Goal: Information Seeking & Learning: Check status

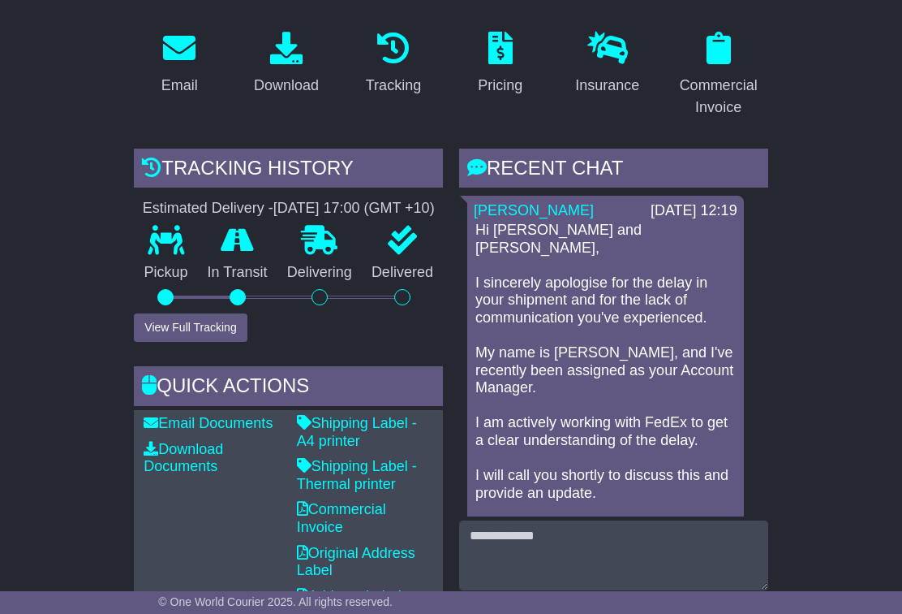
click at [208, 338] on button "View Full Tracking" at bounding box center [190, 327] width 113 height 28
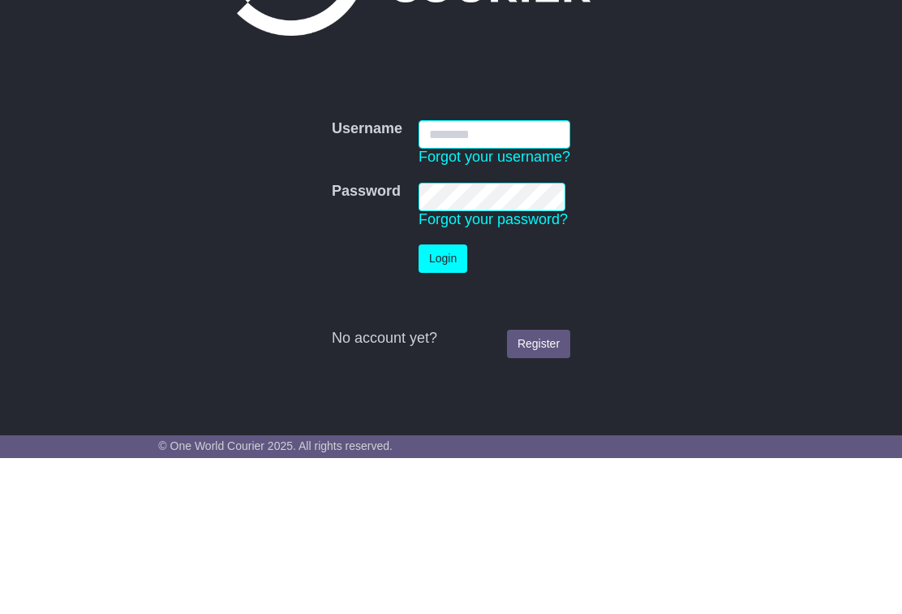
type input "**********"
click at [446, 400] on button "Login" at bounding box center [443, 414] width 49 height 28
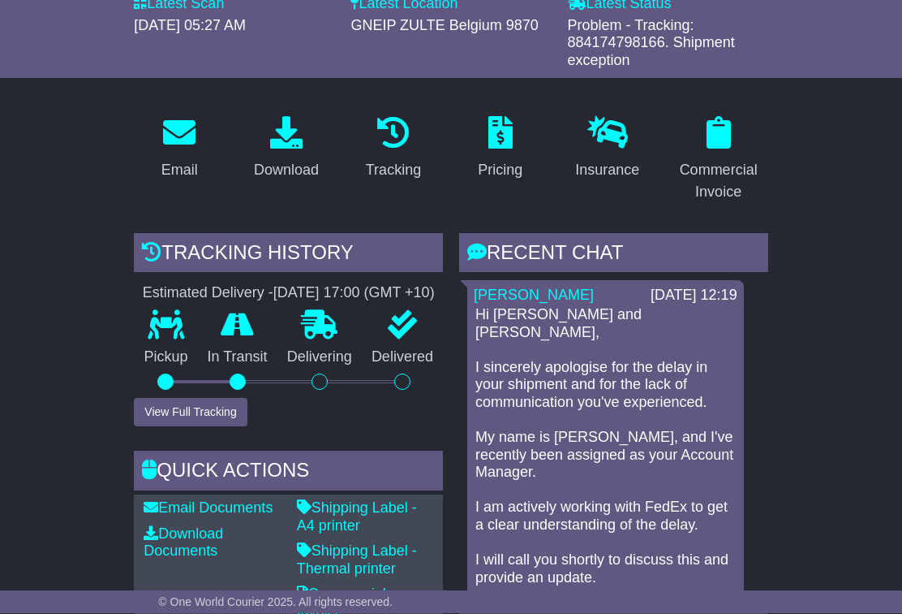
scroll to position [229, 0]
click at [186, 424] on button "View Full Tracking" at bounding box center [190, 412] width 113 height 28
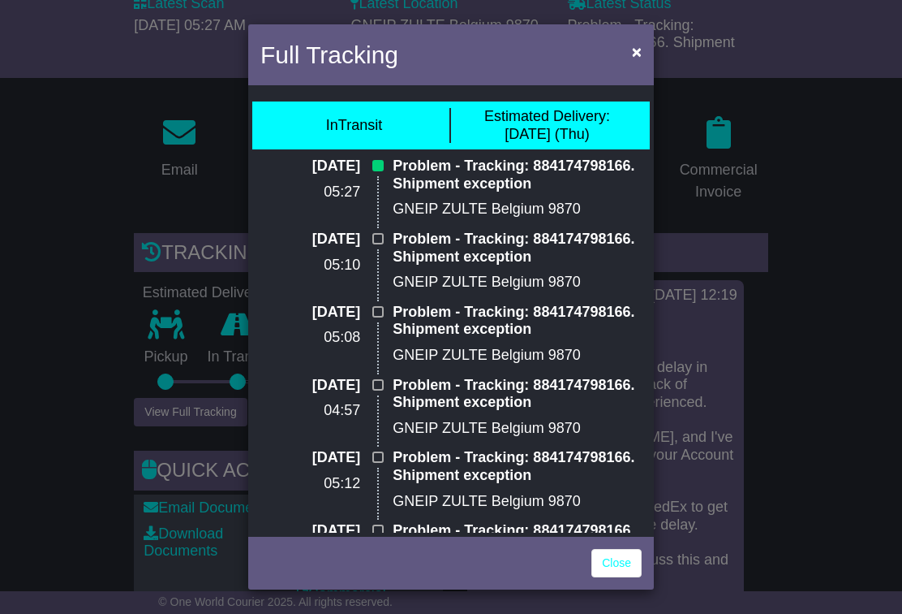
scroll to position [0, 0]
click at [633, 62] on button "×" at bounding box center [637, 51] width 26 height 33
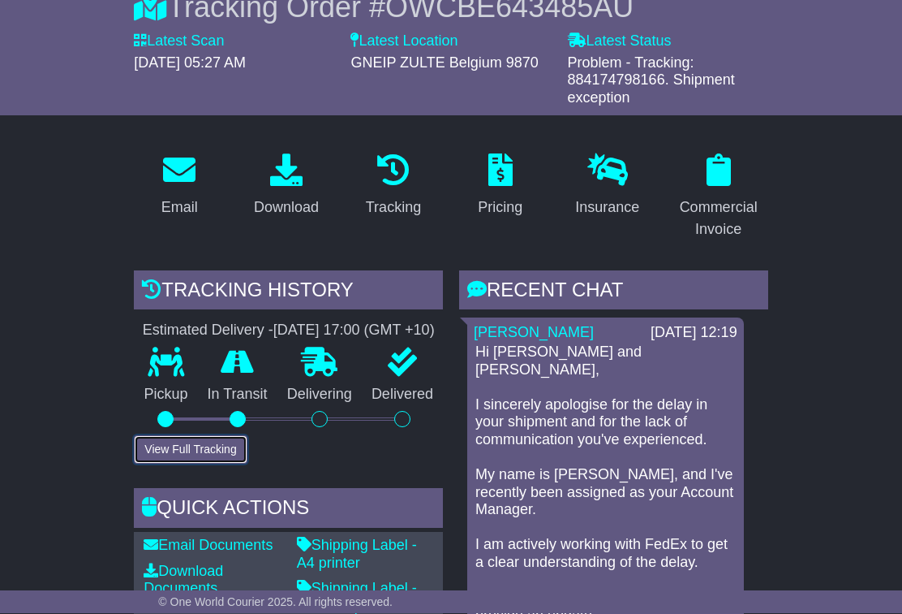
scroll to position [192, 0]
click at [194, 463] on button "View Full Tracking" at bounding box center [190, 449] width 113 height 28
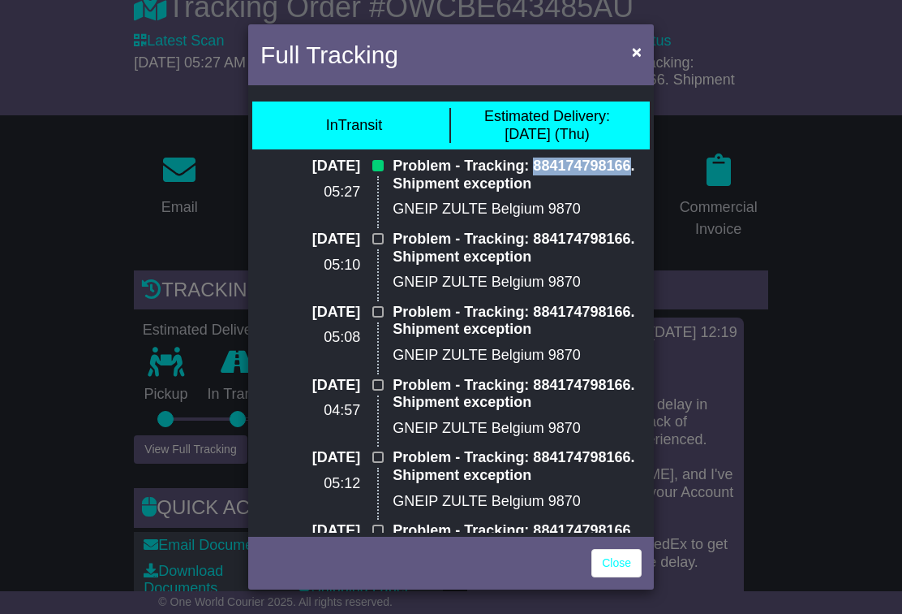
click at [640, 55] on span "×" at bounding box center [637, 51] width 10 height 19
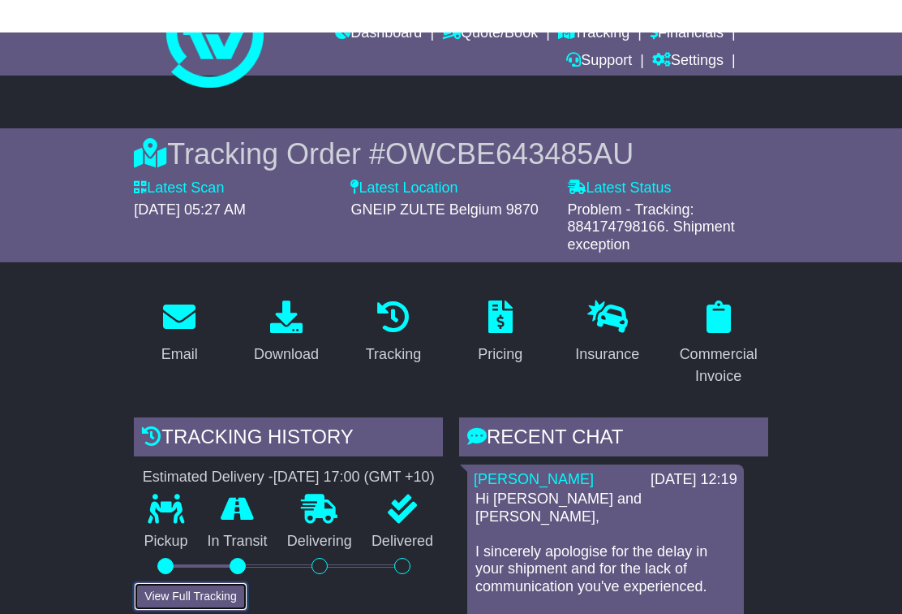
scroll to position [0, 0]
